Goal: Information Seeking & Learning: Learn about a topic

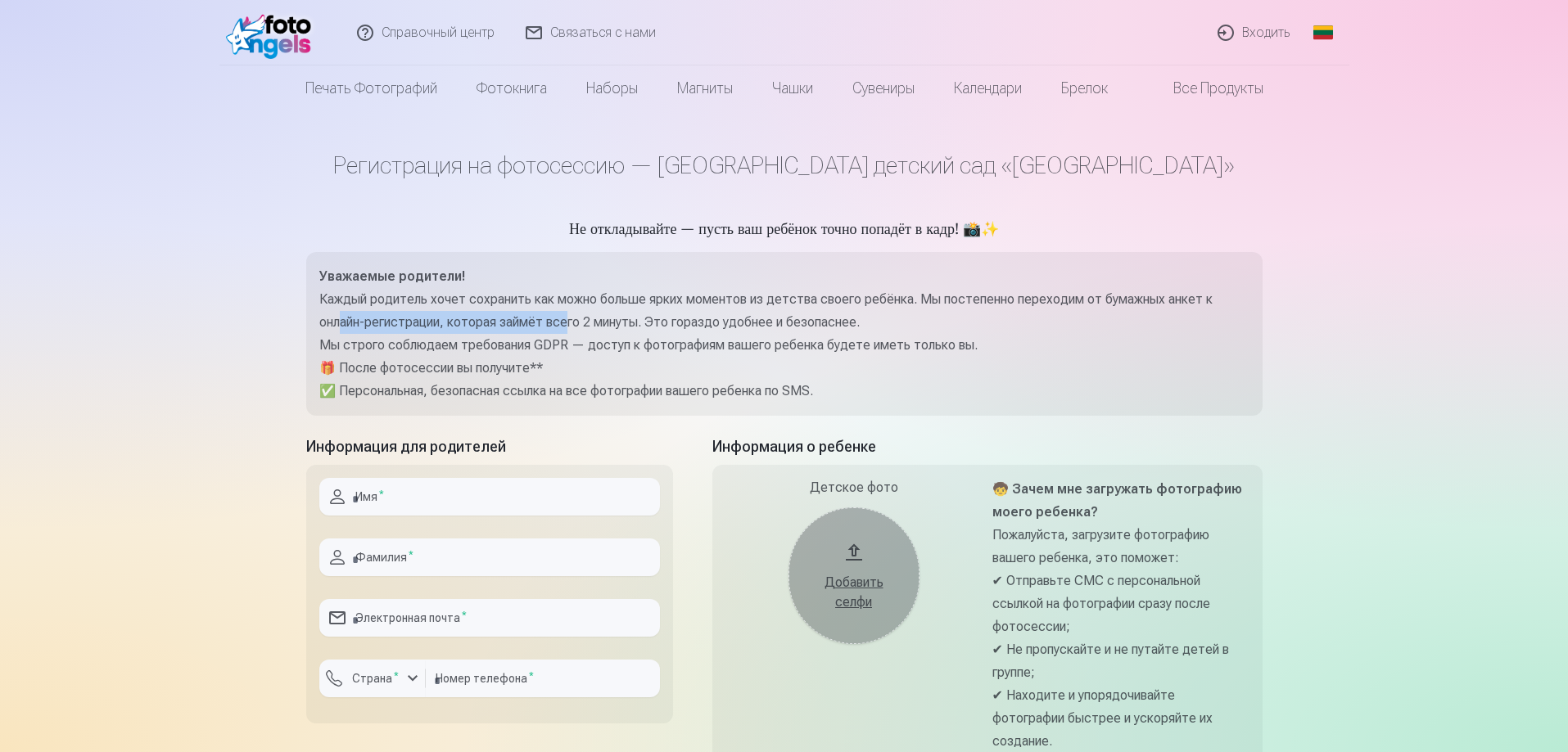
drag, startPoint x: 343, startPoint y: 314, endPoint x: 568, endPoint y: 315, distance: 225.0
click at [568, 315] on font "Каждый родитель хочет сохранить как можно больше ярких моментов из детства свое…" at bounding box center [766, 310] width 894 height 39
drag, startPoint x: 665, startPoint y: 315, endPoint x: 672, endPoint y: 338, distance: 24.0
click at [790, 320] on font "Каждый родитель хочет сохранить как можно больше ярких моментов из детства свое…" at bounding box center [766, 310] width 894 height 39
drag, startPoint x: 351, startPoint y: 348, endPoint x: 564, endPoint y: 351, distance: 213.0
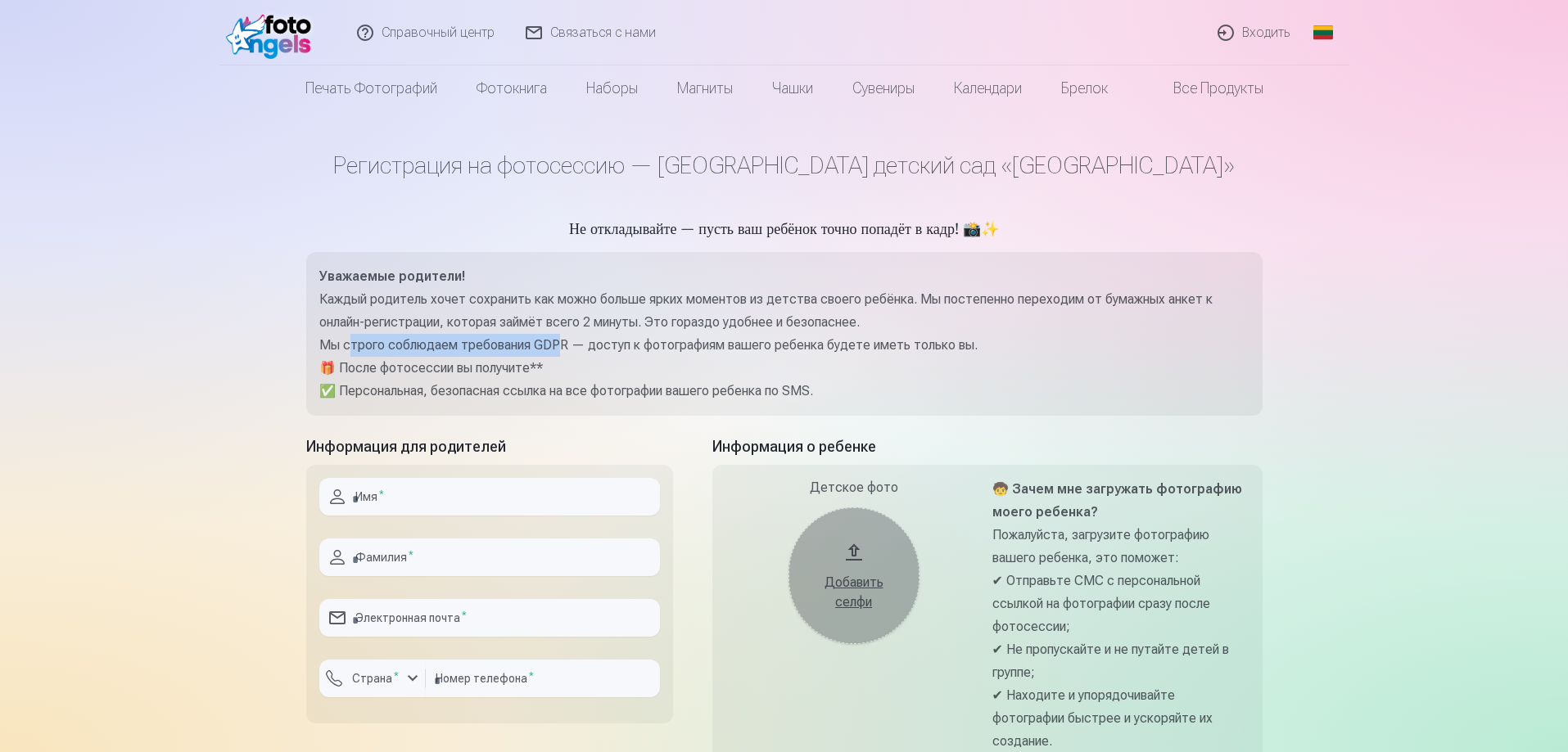
click at [558, 346] on font "Мы строго соблюдаем требования GDPR — доступ к фотографиям вашего ребенка будет…" at bounding box center [648, 345] width 658 height 16
click at [777, 347] on font "Мы строго соблюдаем требования GDPR — доступ к фотографиям вашего ребенка будет…" at bounding box center [648, 345] width 658 height 16
drag, startPoint x: 628, startPoint y: 336, endPoint x: 868, endPoint y: 341, distance: 240.1
click at [868, 341] on font "Мы строго соблюдаем требования GDPR — доступ к фотографиям вашего ребенка будет…" at bounding box center [648, 345] width 658 height 16
click at [946, 342] on font "Мы строго соблюдаем требования GDPR — доступ к фотографиям вашего ребенка будет…" at bounding box center [648, 345] width 658 height 16
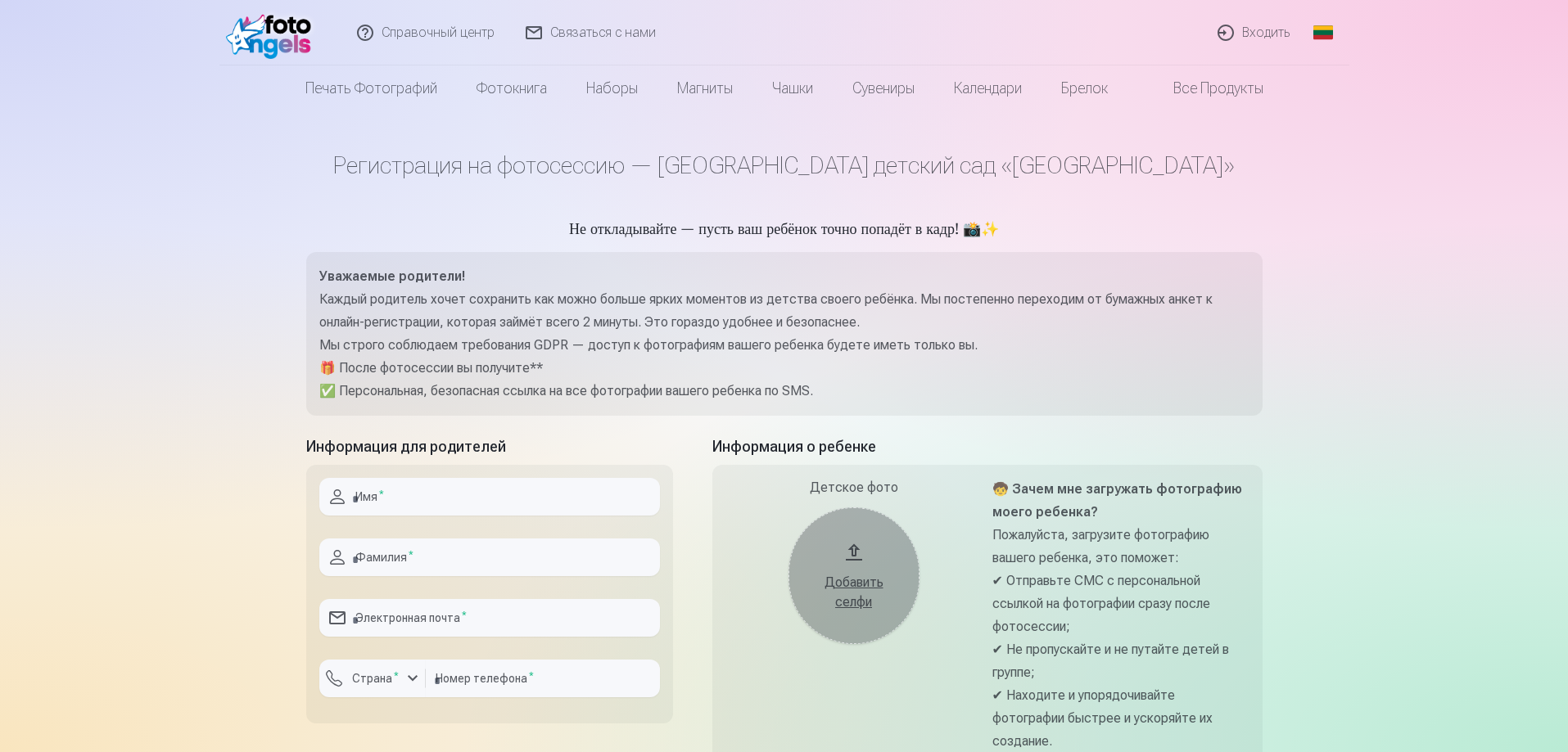
click at [386, 368] on font "🎁 После фотосессии вы получите**" at bounding box center [431, 368] width 224 height 16
drag, startPoint x: 356, startPoint y: 388, endPoint x: 778, endPoint y: 388, distance: 422.0
click at [778, 388] on font "✅ Персональная, безопасная ссылка на все фотографии вашего ребенка по SMS." at bounding box center [565, 390] width 494 height 16
click at [879, 390] on p "✅ Персональная, безопасная ссылка на все фотографии вашего ребенка по SMS." at bounding box center [784, 391] width 930 height 23
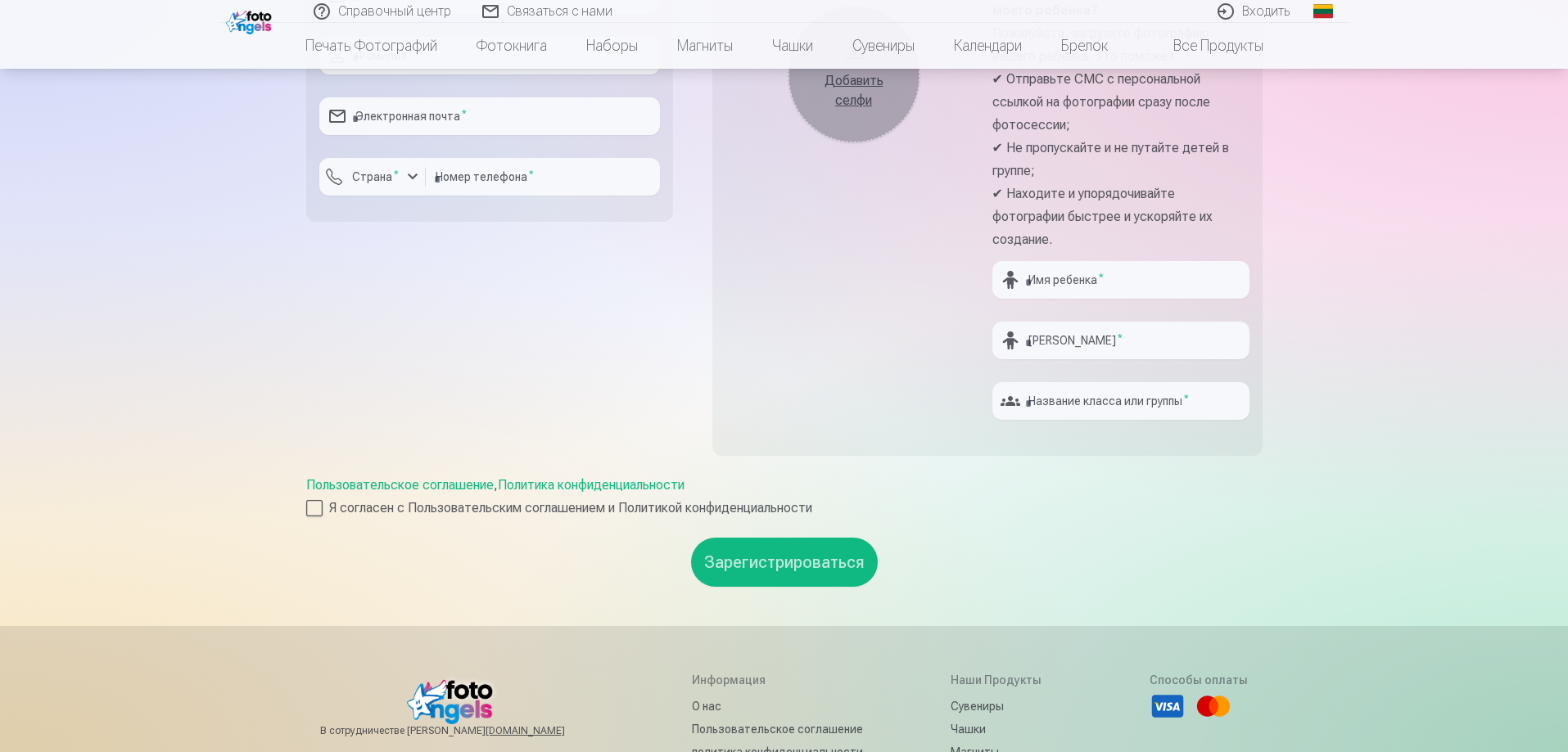
scroll to position [654, 0]
